Goal: Task Accomplishment & Management: Use online tool/utility

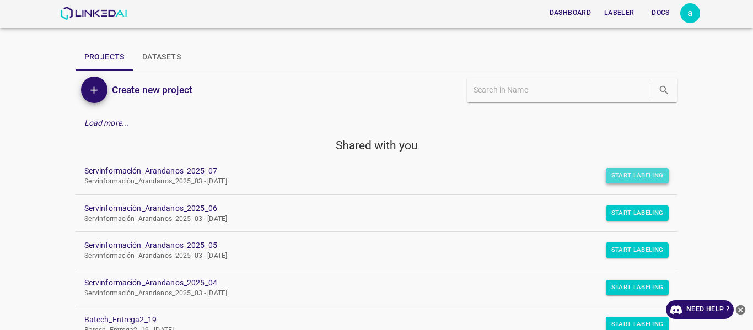
click at [617, 176] on button "Start Labeling" at bounding box center [637, 175] width 63 height 15
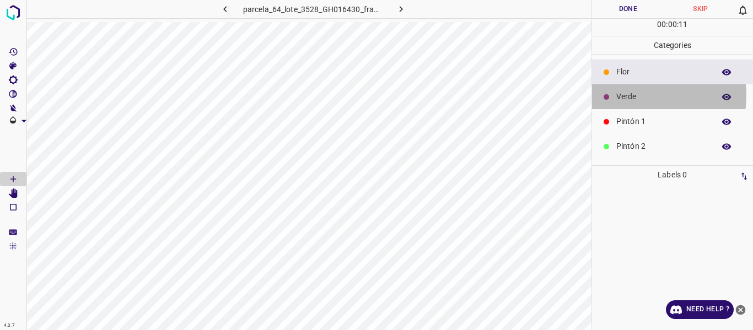
drag, startPoint x: 633, startPoint y: 95, endPoint x: 605, endPoint y: 89, distance: 29.3
click at [633, 94] on p "Verde" at bounding box center [662, 97] width 93 height 12
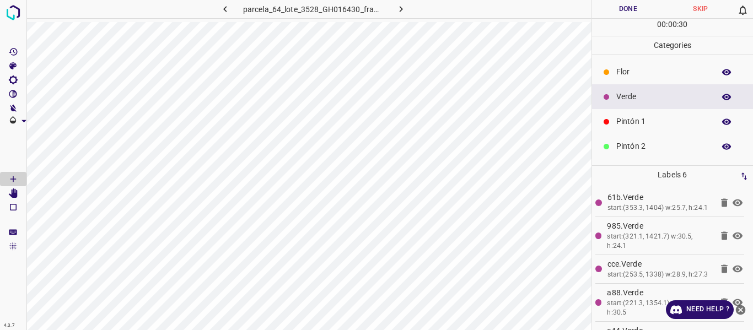
scroll to position [97, 0]
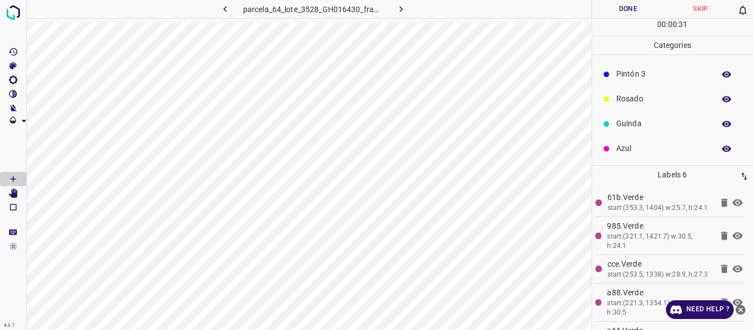
click at [626, 145] on p "Azul" at bounding box center [662, 149] width 93 height 12
click at [624, 125] on p "Pintón 1" at bounding box center [662, 122] width 93 height 12
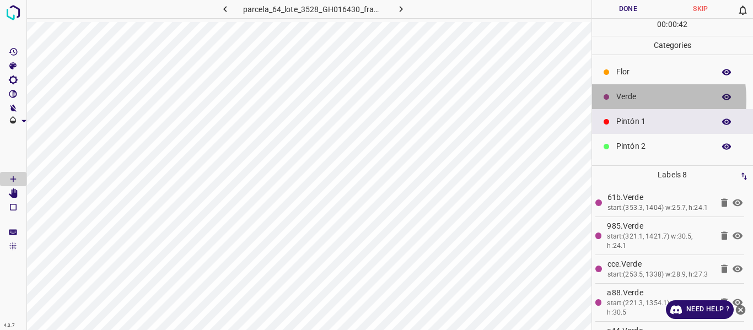
drag, startPoint x: 625, startPoint y: 99, endPoint x: 601, endPoint y: 95, distance: 24.1
click at [624, 100] on p "Verde" at bounding box center [662, 97] width 93 height 12
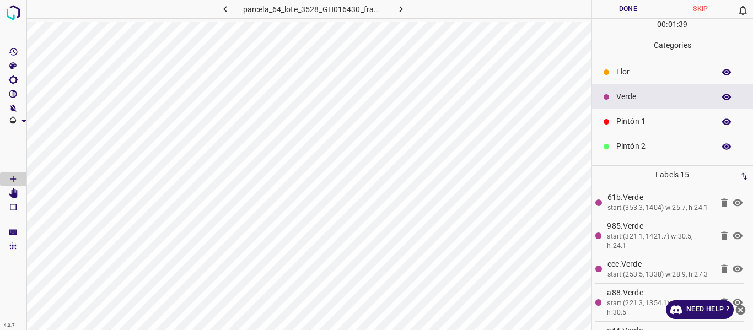
click at [635, 123] on p "Pintón 1" at bounding box center [662, 122] width 93 height 12
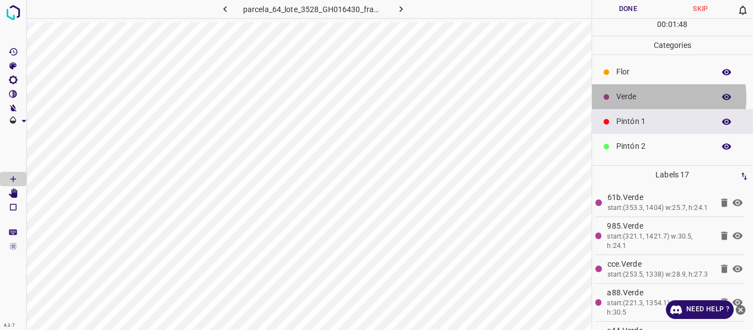
click at [647, 97] on p "Verde" at bounding box center [662, 97] width 93 height 12
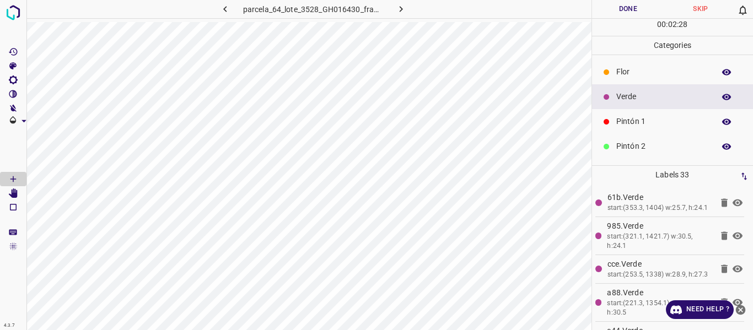
drag, startPoint x: 630, startPoint y: 121, endPoint x: 620, endPoint y: 125, distance: 10.6
click at [620, 125] on p "Pintón 1" at bounding box center [662, 122] width 93 height 12
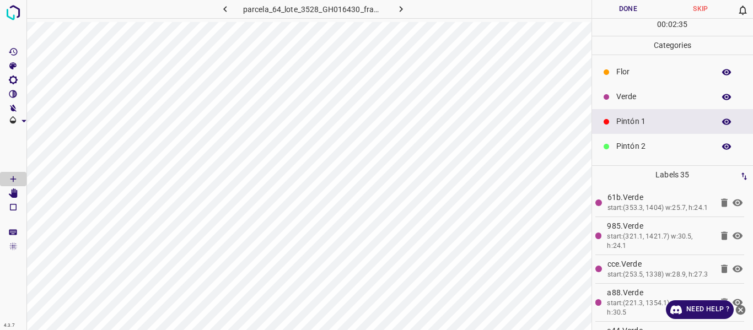
click at [624, 94] on p "Verde" at bounding box center [662, 97] width 93 height 12
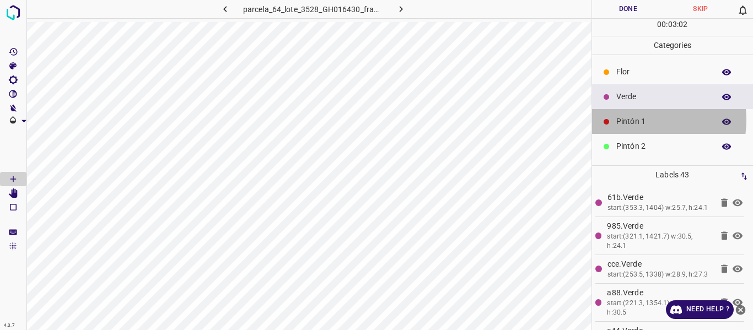
drag, startPoint x: 633, startPoint y: 120, endPoint x: 603, endPoint y: 120, distance: 30.3
click at [632, 120] on p "Pintón 1" at bounding box center [662, 122] width 93 height 12
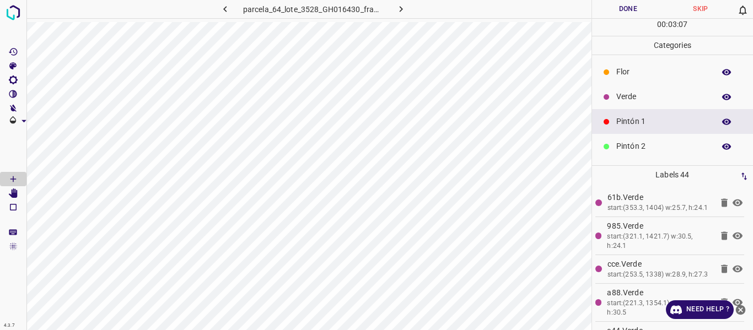
click at [624, 144] on p "Pintón 2" at bounding box center [662, 147] width 93 height 12
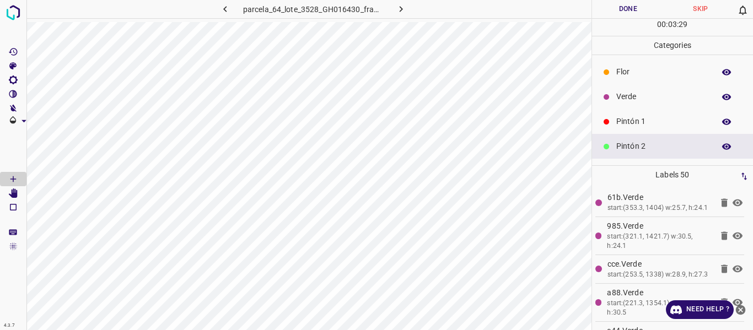
click at [630, 123] on p "Pintón 1" at bounding box center [662, 122] width 93 height 12
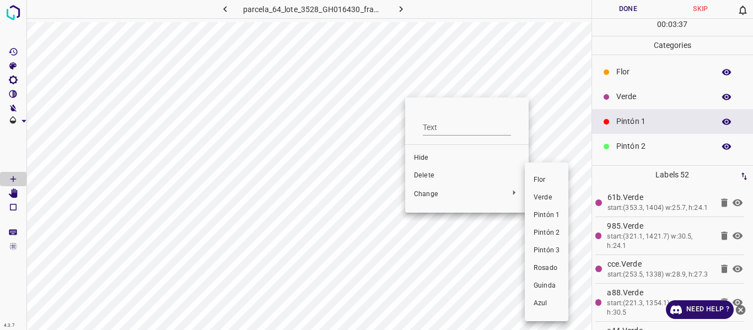
click at [538, 233] on span "Pintón 2" at bounding box center [546, 233] width 26 height 10
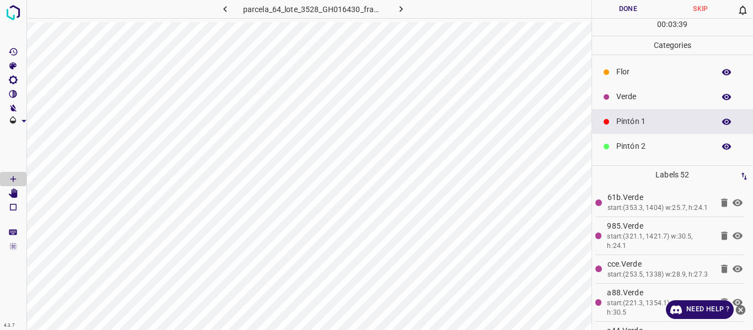
drag, startPoint x: 628, startPoint y: 97, endPoint x: 601, endPoint y: 93, distance: 27.4
click at [628, 96] on p "Verde" at bounding box center [662, 97] width 93 height 12
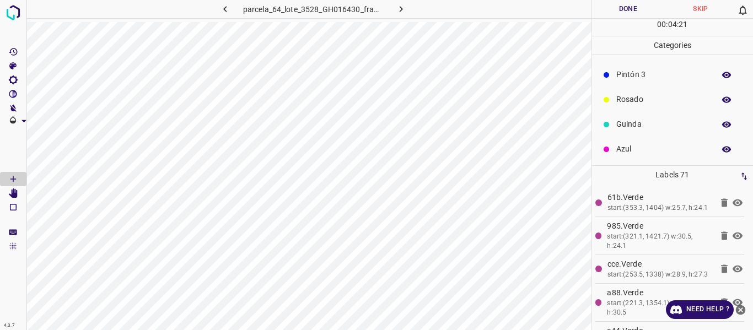
scroll to position [97, 0]
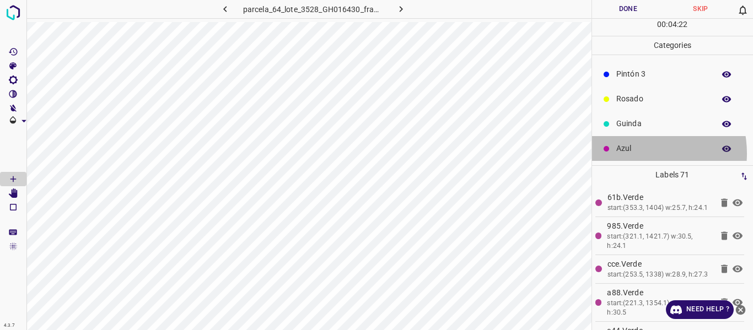
click at [634, 153] on p "Azul" at bounding box center [662, 149] width 93 height 12
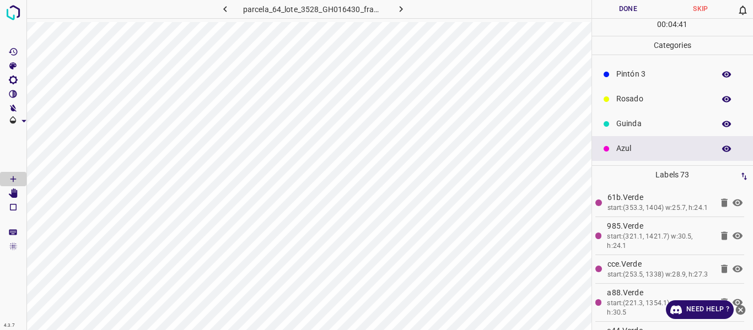
scroll to position [0, 0]
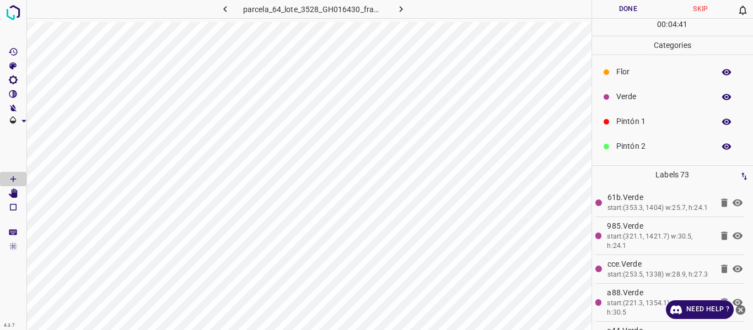
click at [626, 96] on p "Verde" at bounding box center [662, 97] width 93 height 12
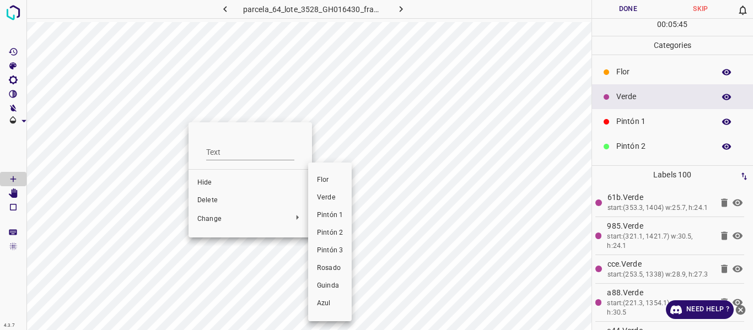
drag, startPoint x: 323, startPoint y: 217, endPoint x: 317, endPoint y: 208, distance: 10.4
click at [323, 217] on span "Pintón 1" at bounding box center [330, 216] width 26 height 10
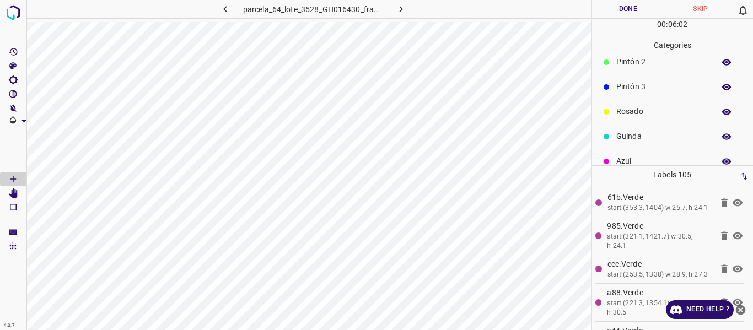
scroll to position [97, 0]
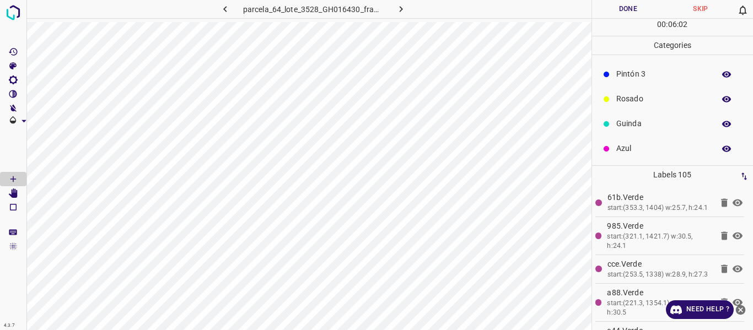
drag, startPoint x: 637, startPoint y: 148, endPoint x: 631, endPoint y: 148, distance: 5.5
click at [631, 148] on p "Azul" at bounding box center [662, 149] width 93 height 12
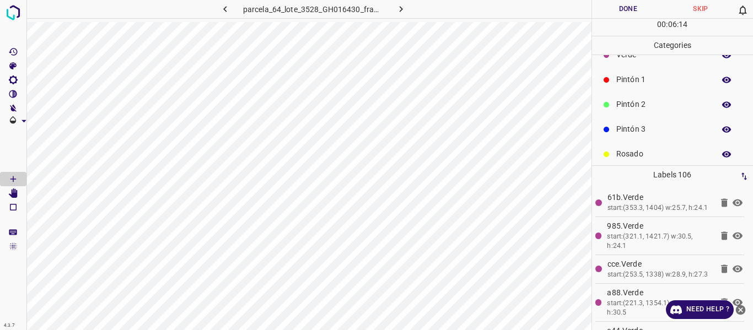
scroll to position [0, 0]
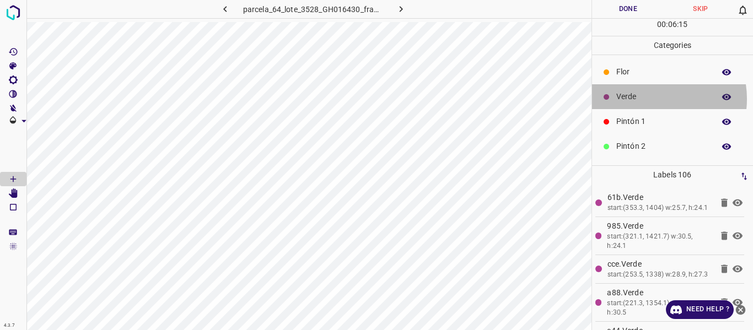
drag, startPoint x: 650, startPoint y: 99, endPoint x: 649, endPoint y: 93, distance: 6.2
click at [650, 98] on p "Verde" at bounding box center [662, 97] width 93 height 12
